Goal: Information Seeking & Learning: Learn about a topic

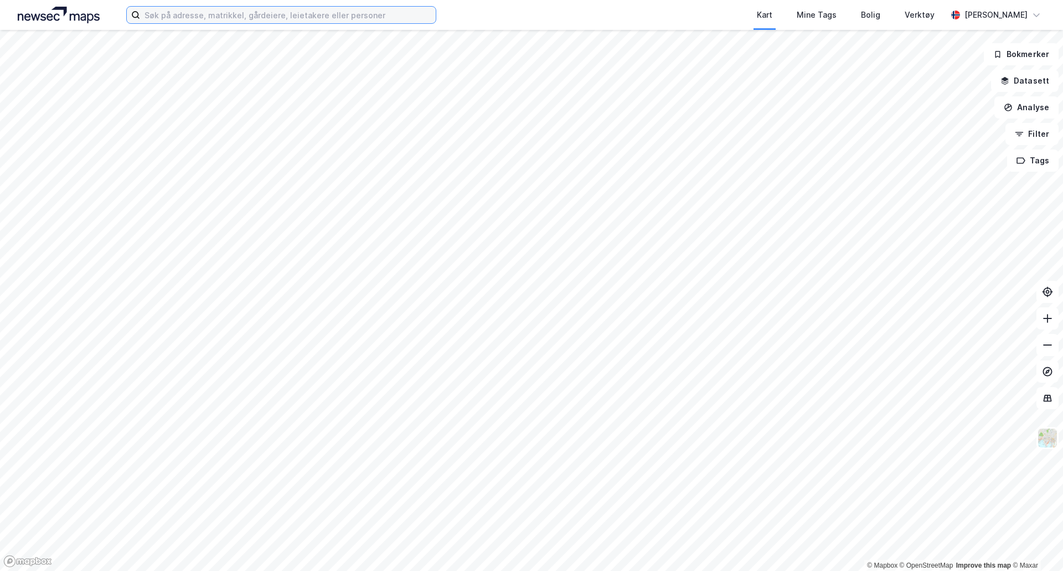
click at [162, 17] on input at bounding box center [288, 15] width 296 height 17
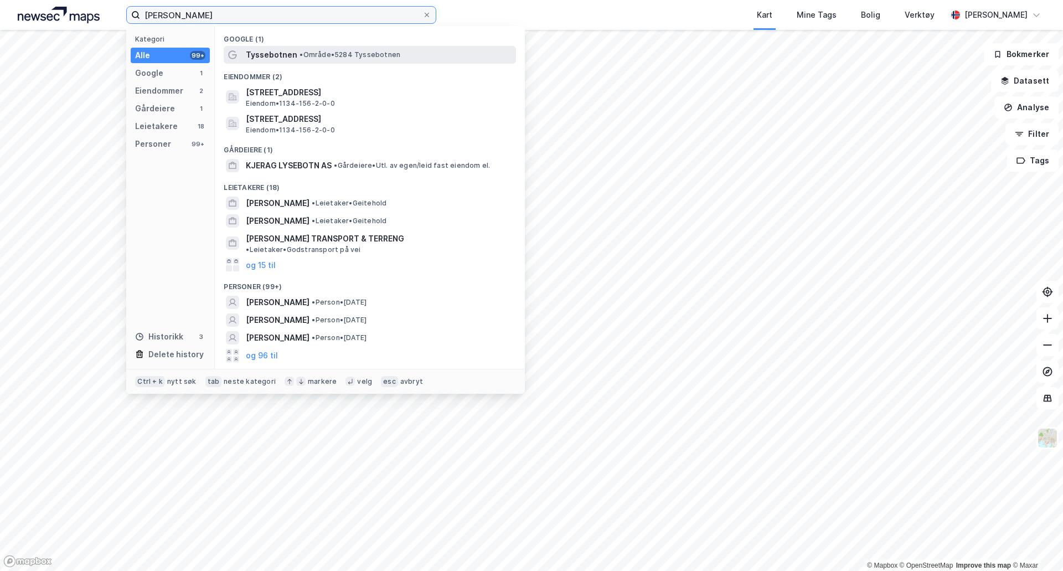
type input "[PERSON_NAME]"
click at [339, 54] on span "• Område • 5284 Tyssebotnen" at bounding box center [350, 54] width 101 height 9
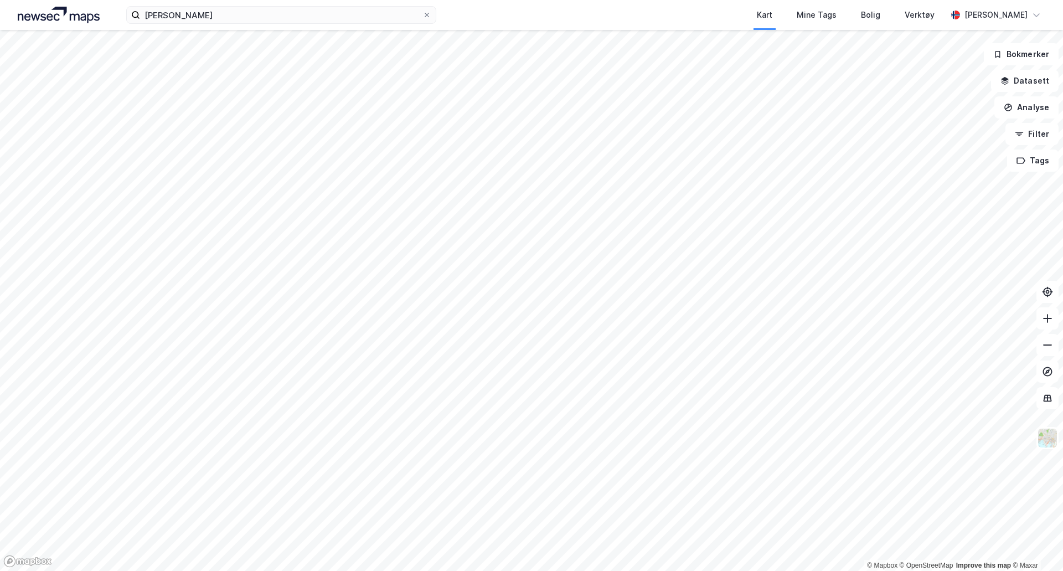
click at [270, 0] on html "[PERSON_NAME] Kart Mine Tags Bolig Verktøy [PERSON_NAME] © Mapbox © OpenStreetM…" at bounding box center [531, 285] width 1063 height 571
click at [646, 0] on html "[PERSON_NAME] Kart Mine Tags Bolig Verktøy [PERSON_NAME] © Mapbox © OpenStreetM…" at bounding box center [531, 285] width 1063 height 571
